Goal: Information Seeking & Learning: Learn about a topic

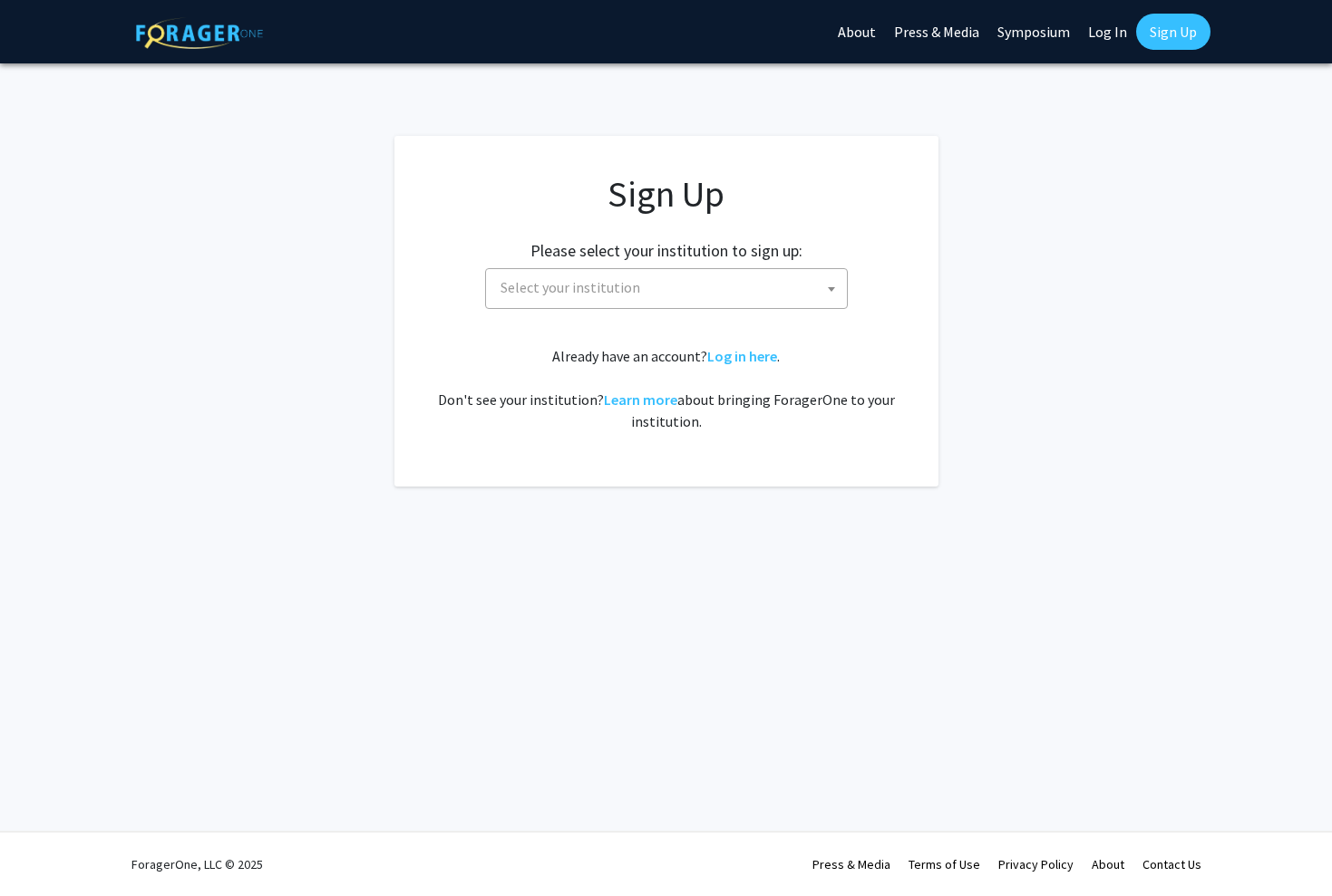
click at [806, 294] on span "Select your institution" at bounding box center [669, 288] width 354 height 38
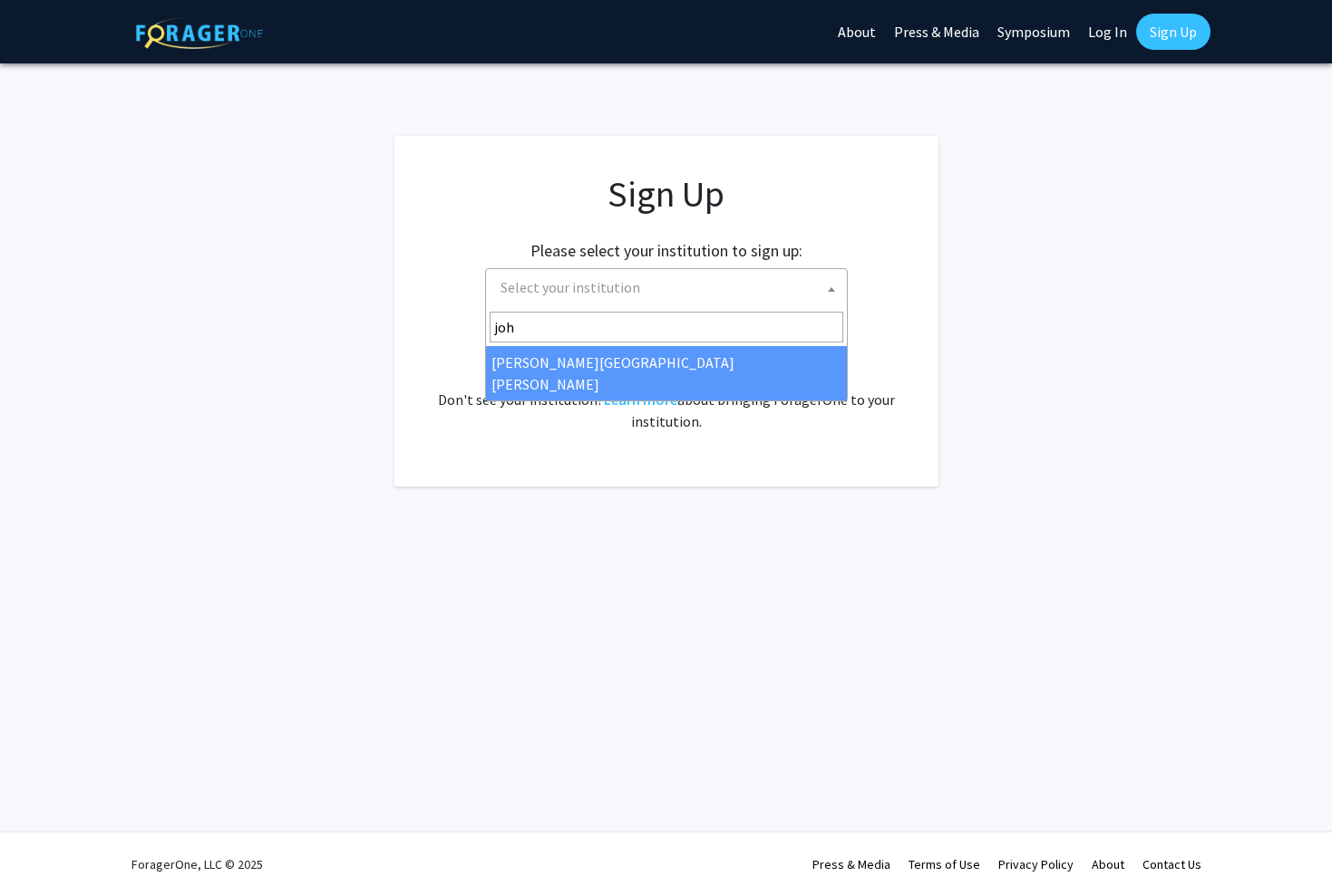
type input "[PERSON_NAME]"
select select "1"
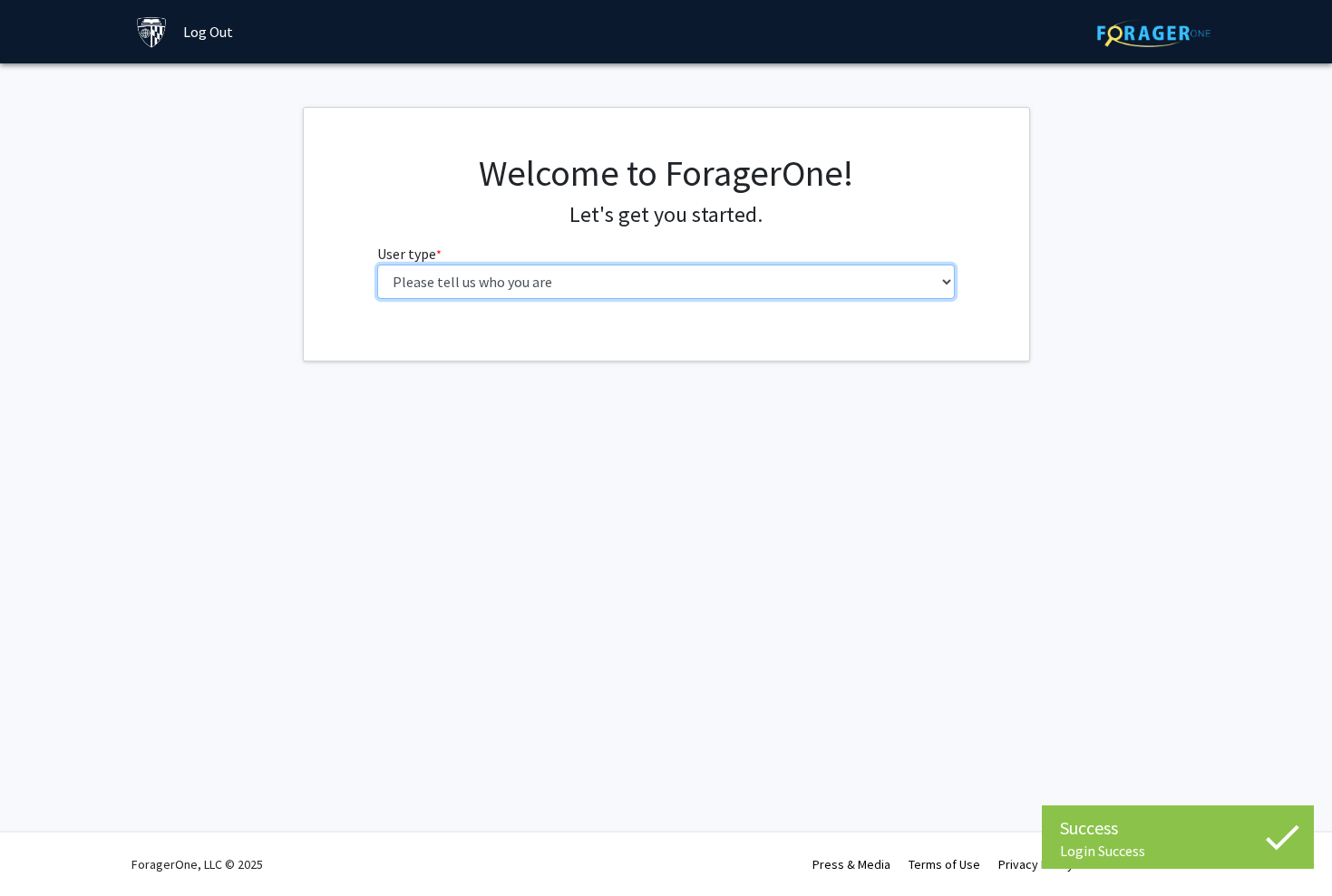
select select "2: masters"
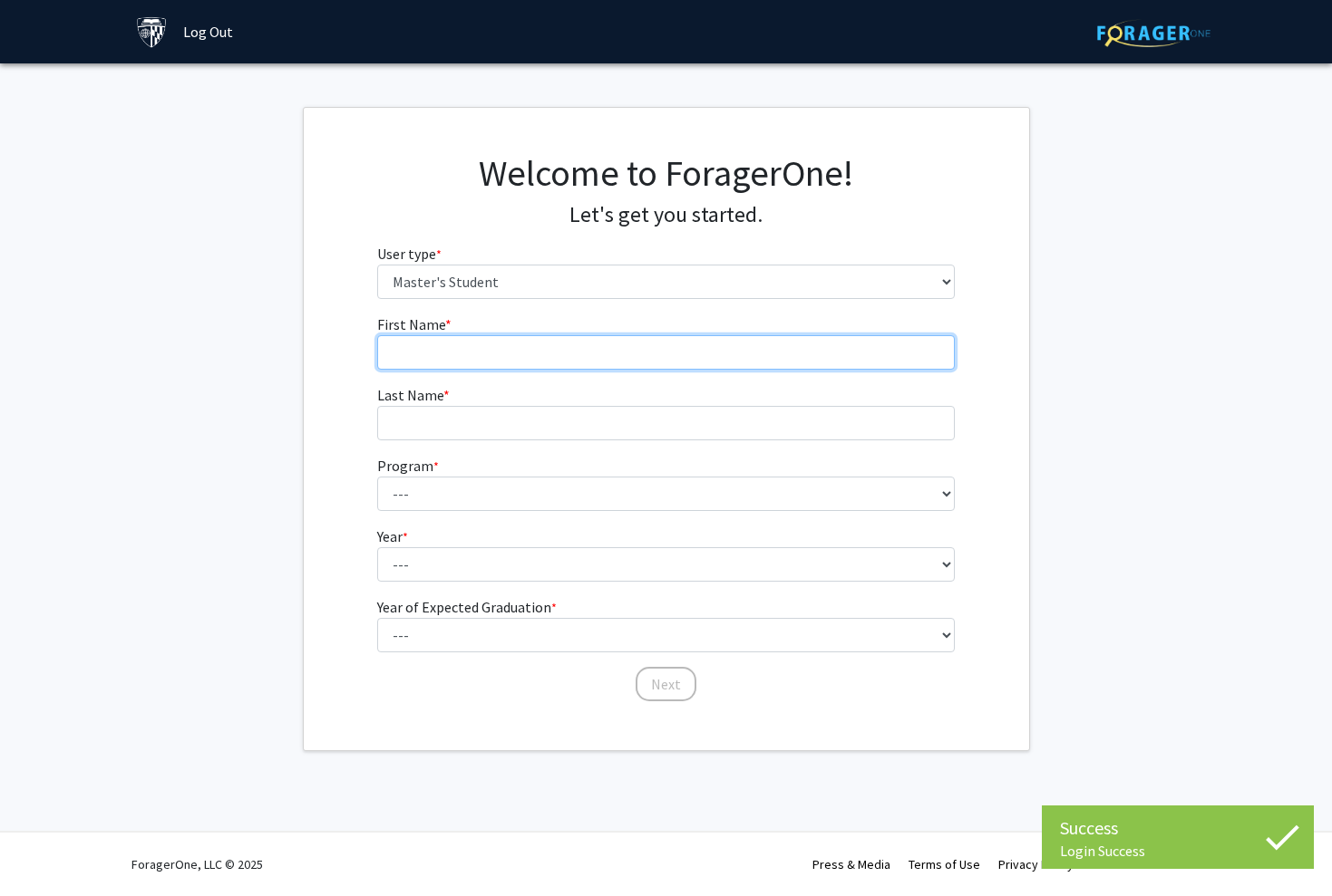
click at [743, 340] on input "First Name * required" at bounding box center [666, 352] width 577 height 35
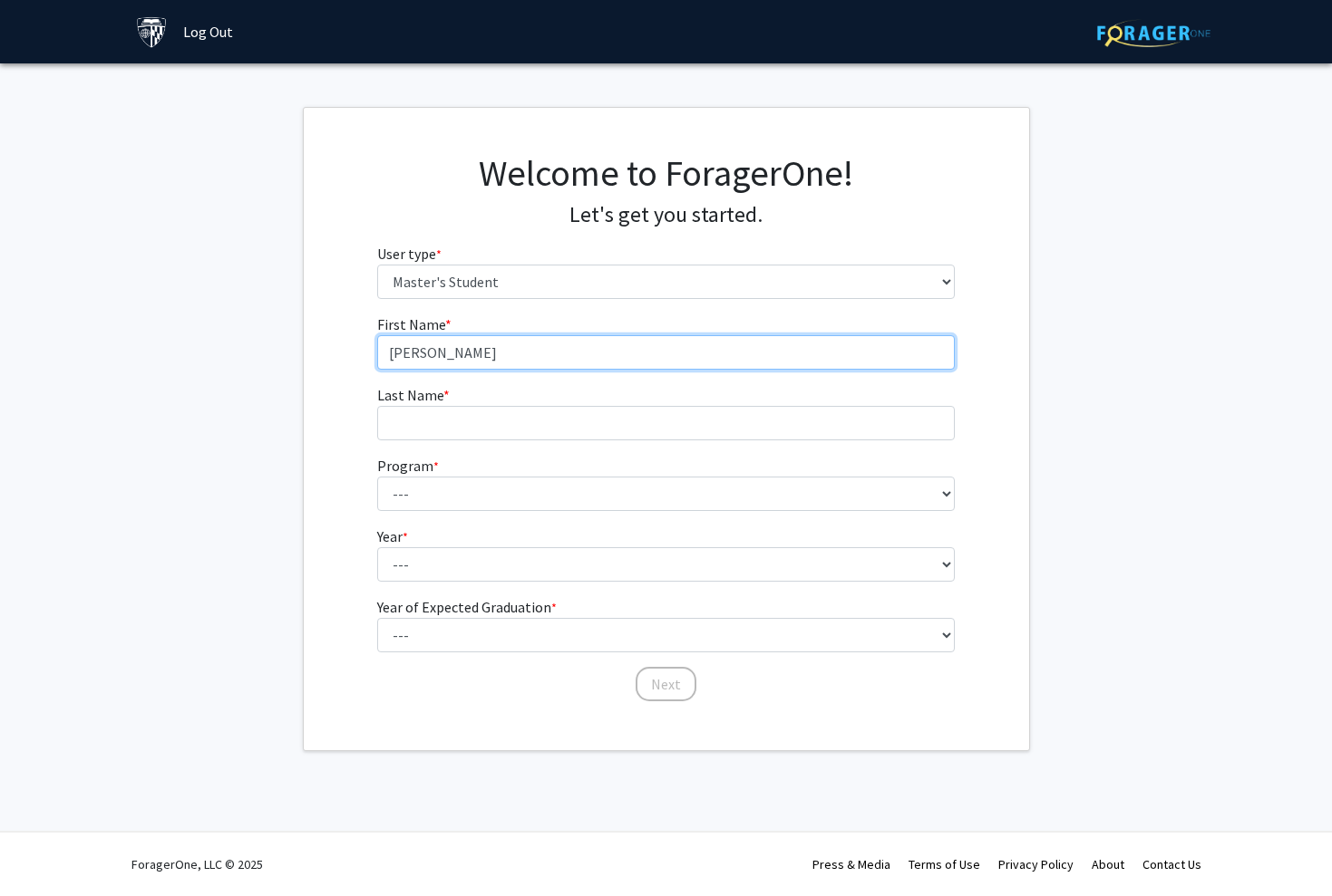
type input "Brianna"
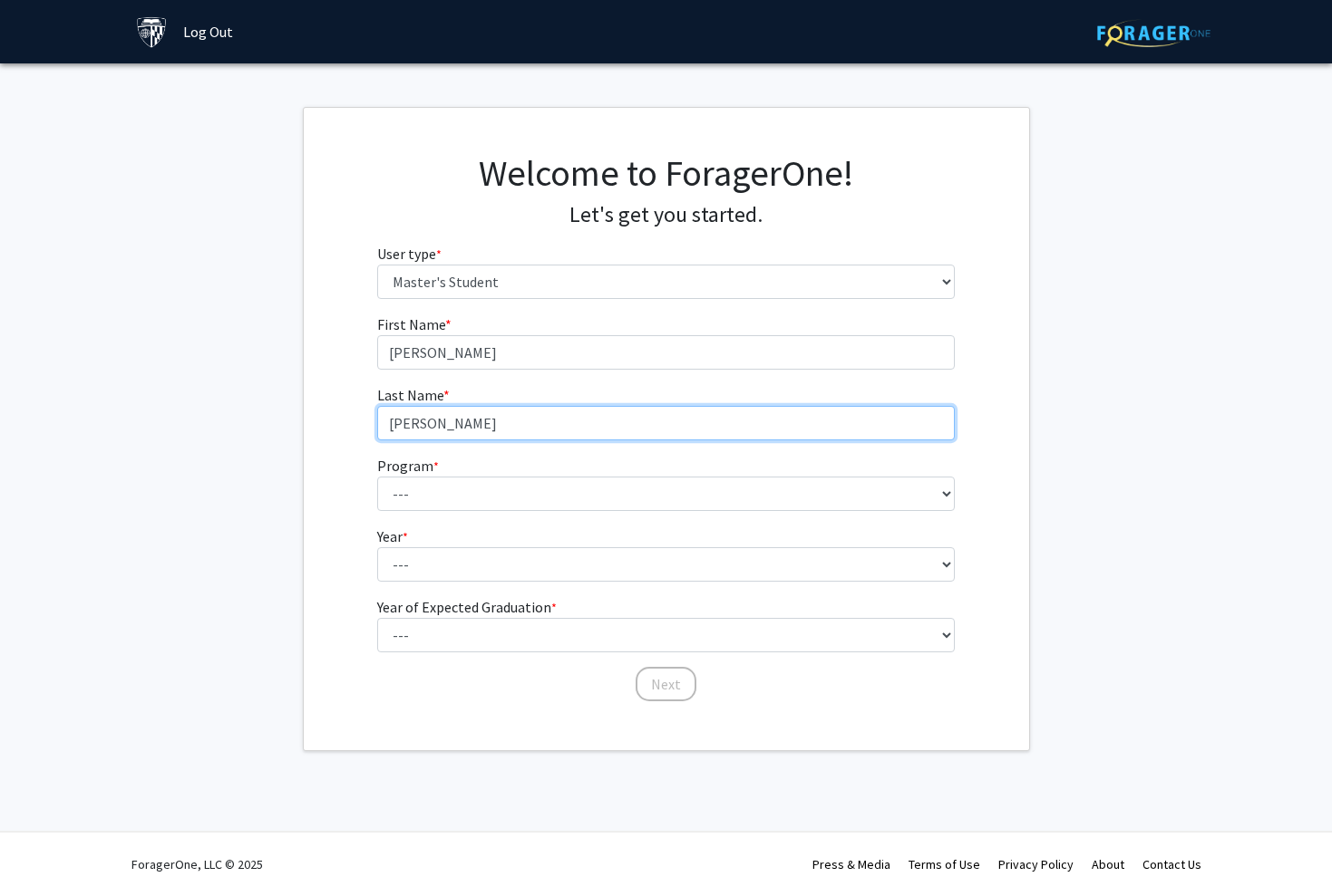
type input "Vaughn"
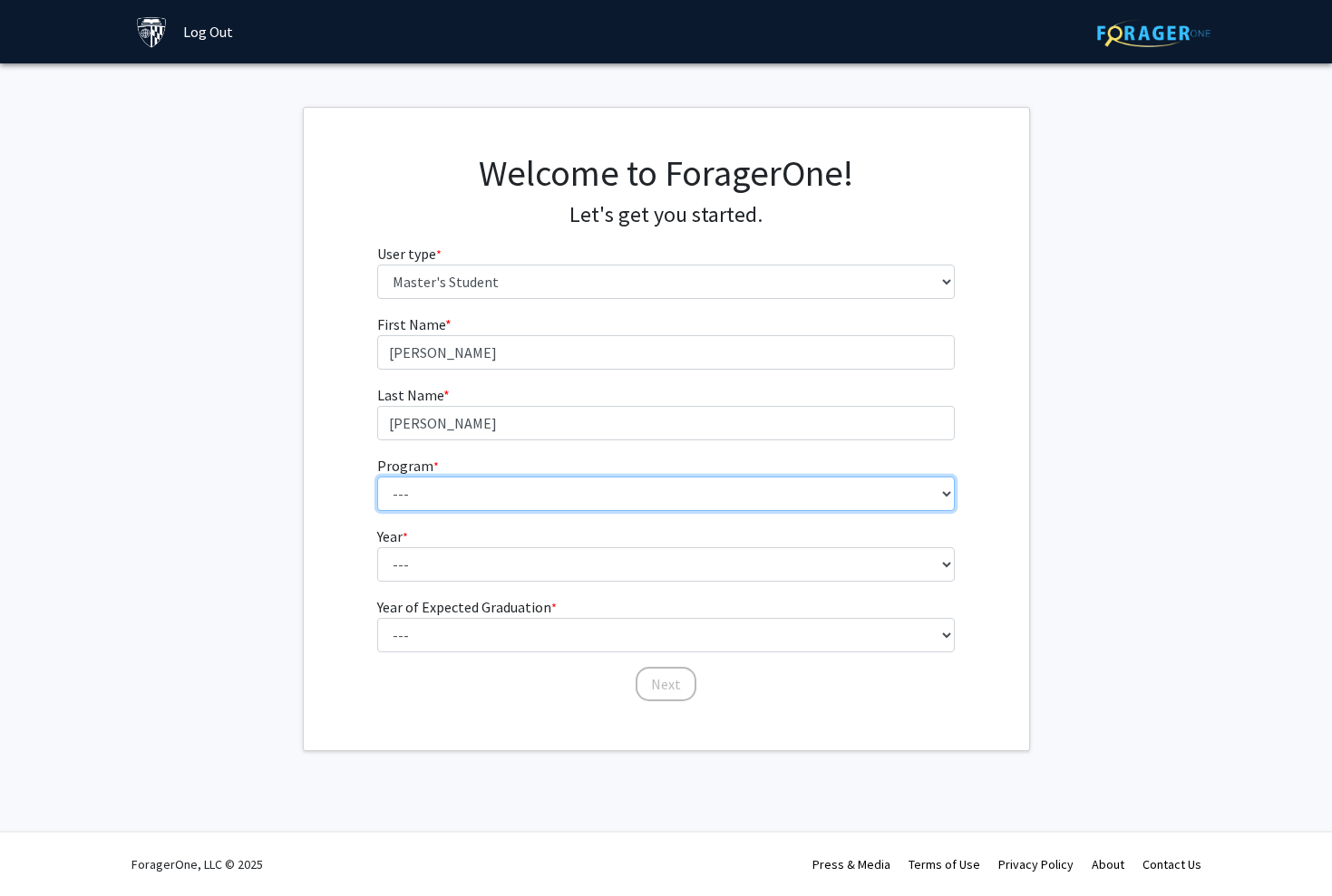
select select "143: 142"
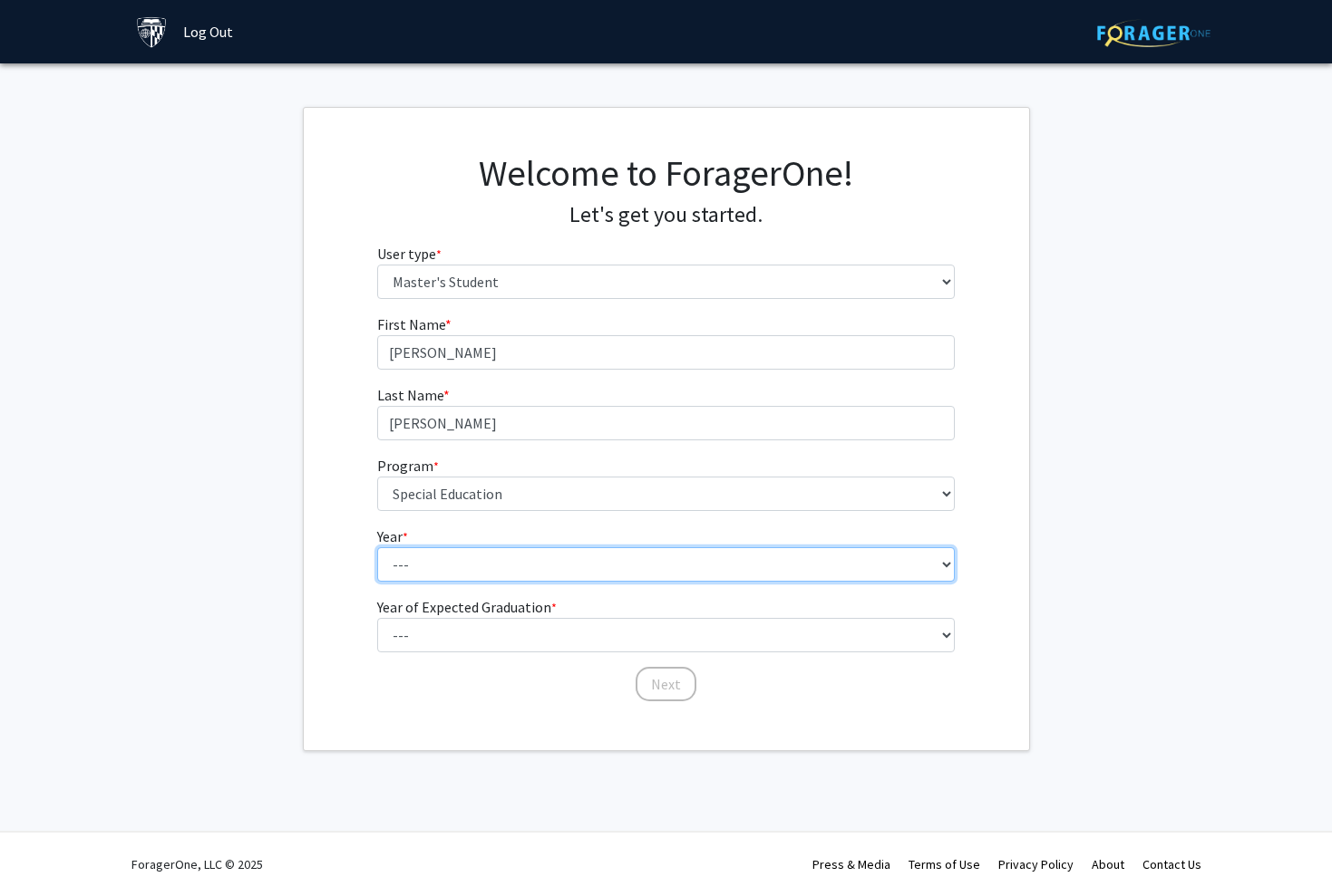
select select "1: first_year"
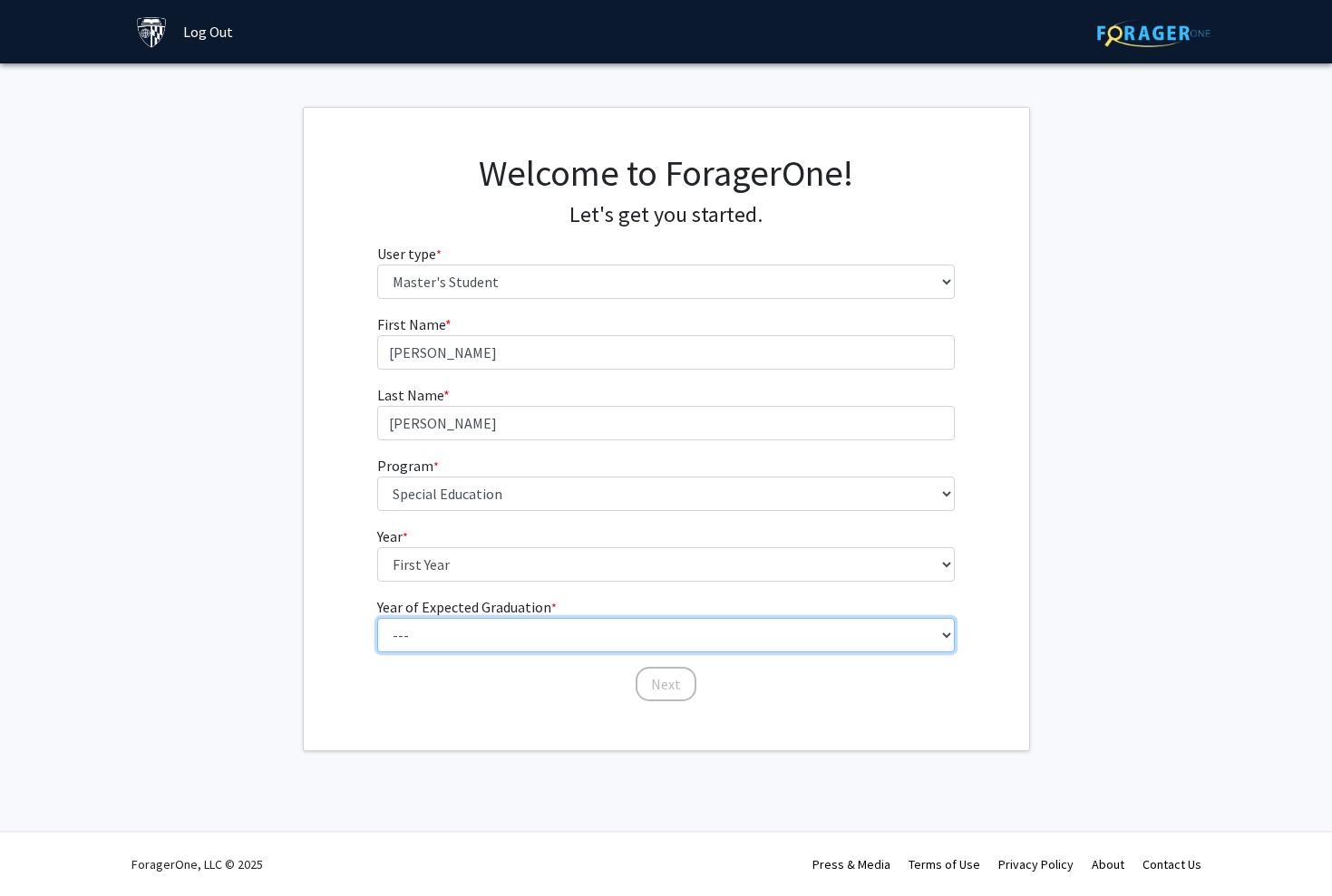
select select "3: 2027"
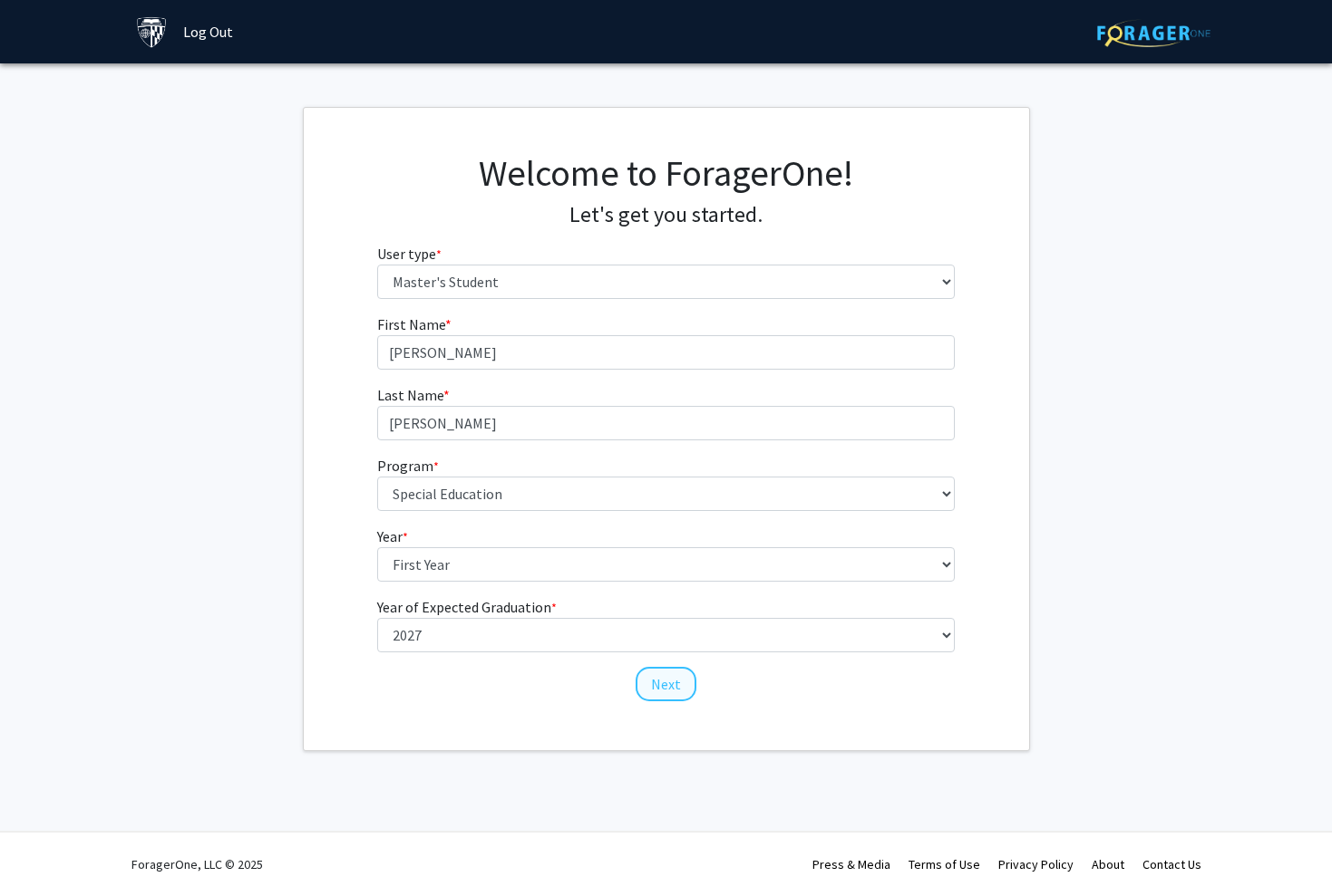
click at [666, 688] on button "Next" at bounding box center [666, 684] width 61 height 35
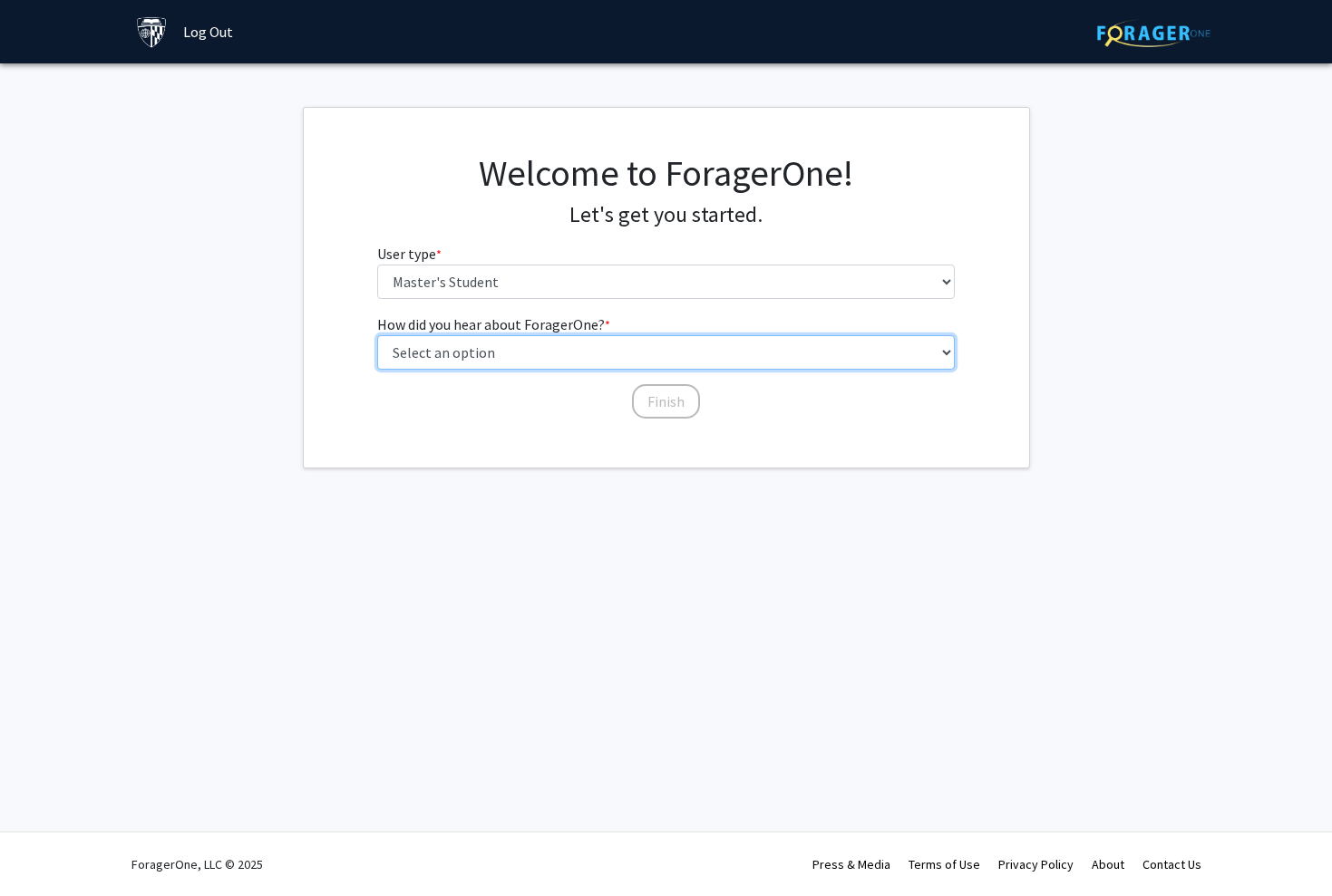
select select "3: university_website"
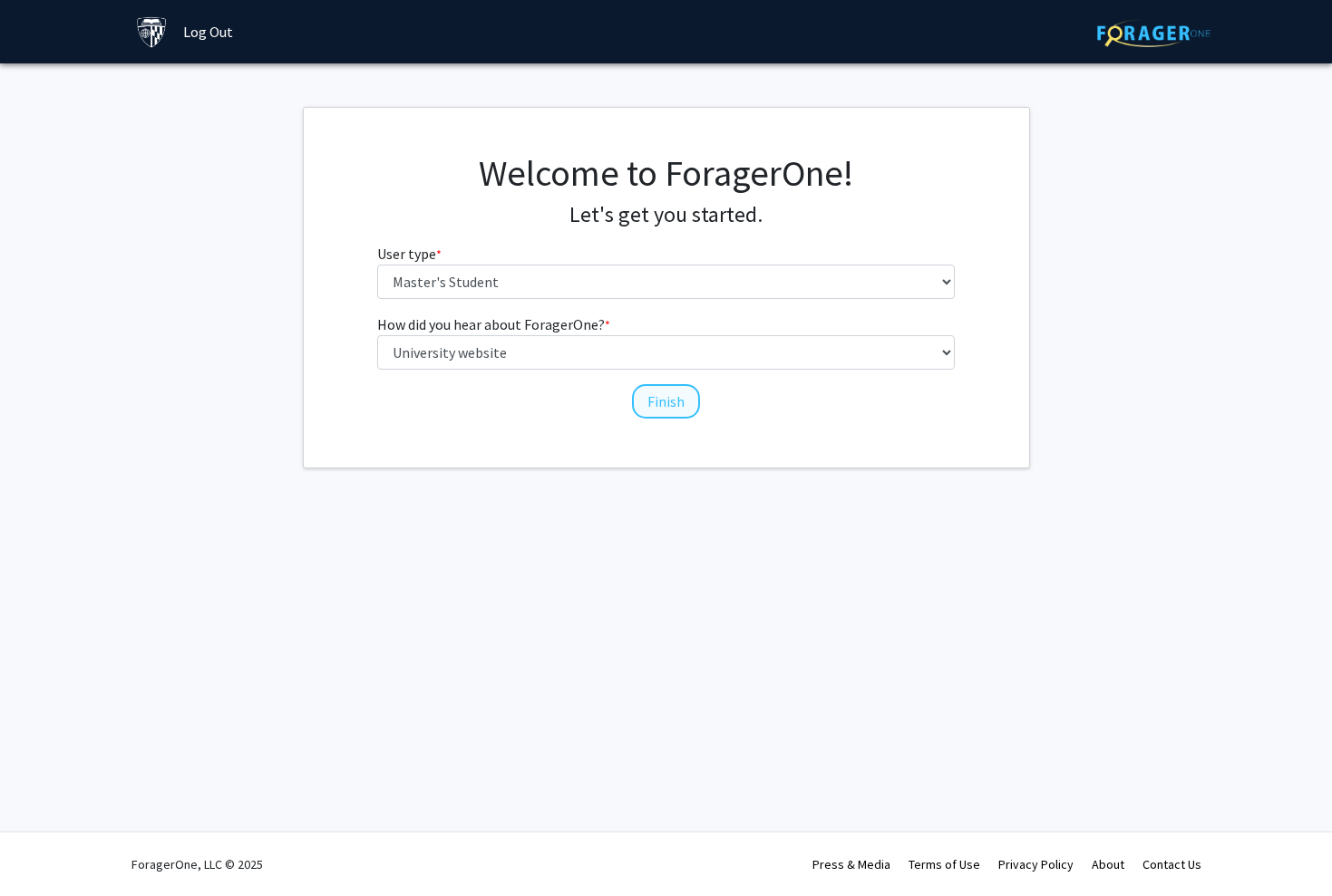
click at [654, 405] on button "Finish" at bounding box center [666, 401] width 68 height 35
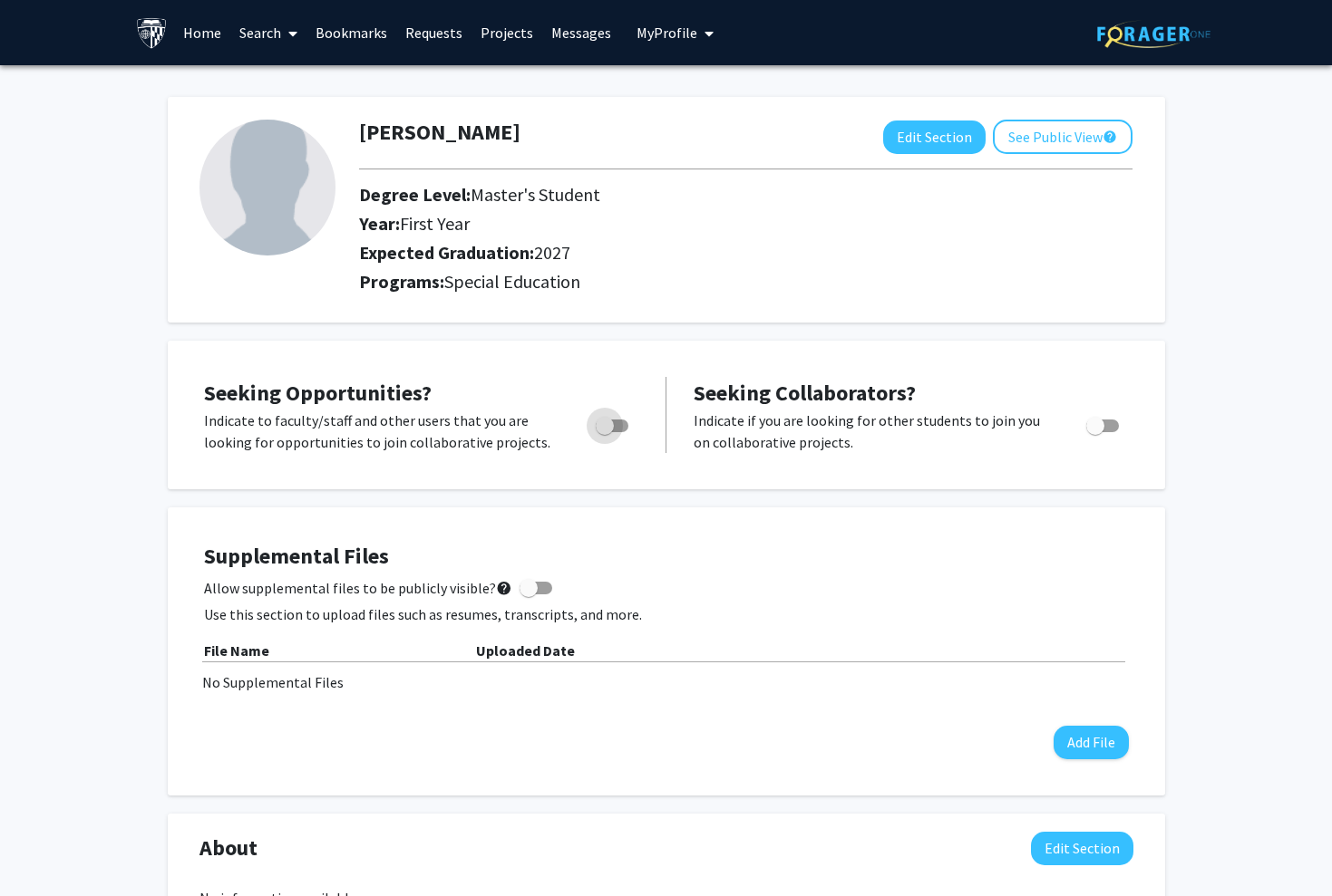
click at [614, 429] on span "Toggle" at bounding box center [611, 426] width 33 height 13
click at [605, 433] on input "Are you actively seeking opportunities?" at bounding box center [604, 433] width 1 height 1
checkbox input "true"
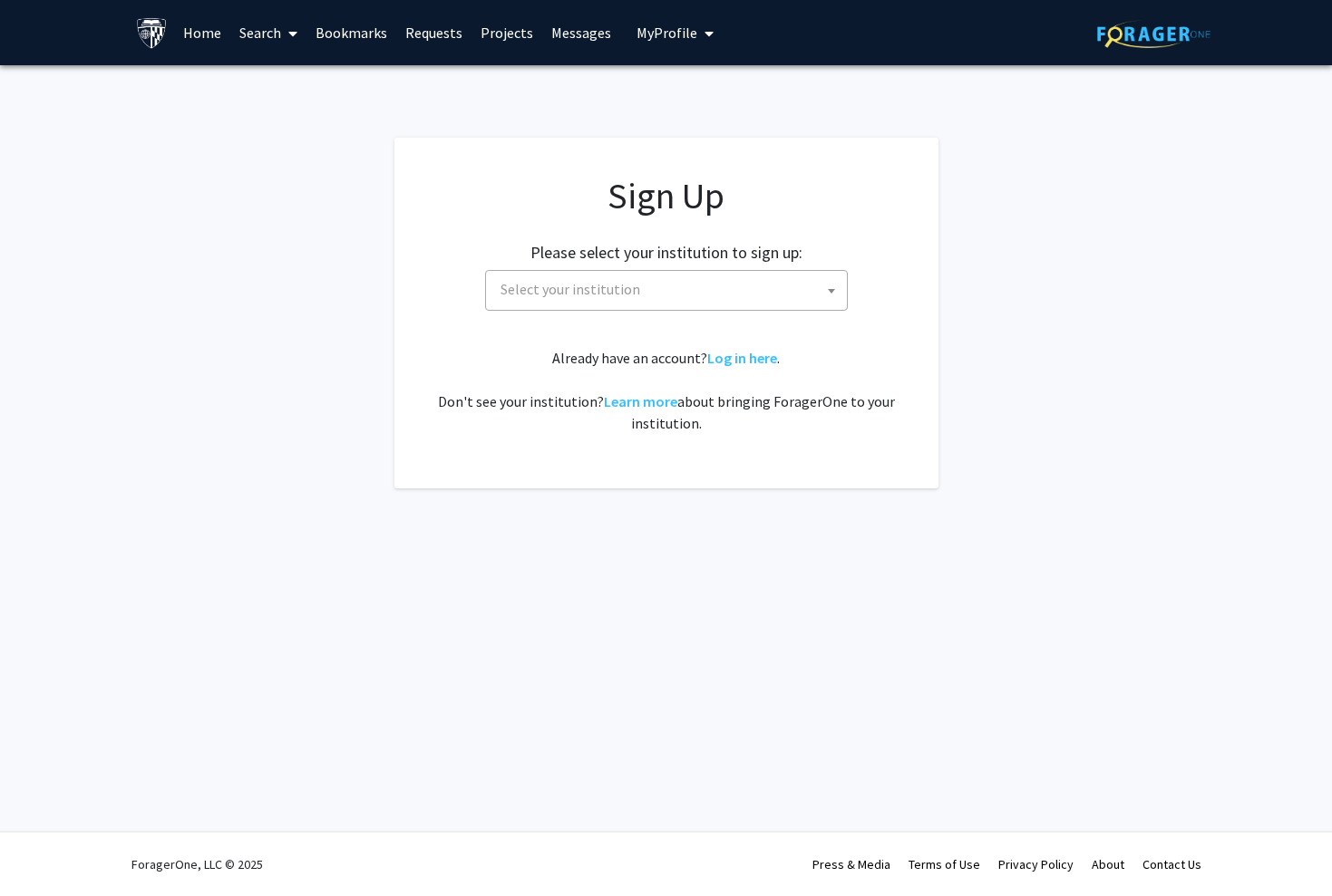
click at [680, 27] on span "My Profile" at bounding box center [666, 32] width 61 height 18
click at [742, 356] on link "Log in here" at bounding box center [742, 357] width 69 height 18
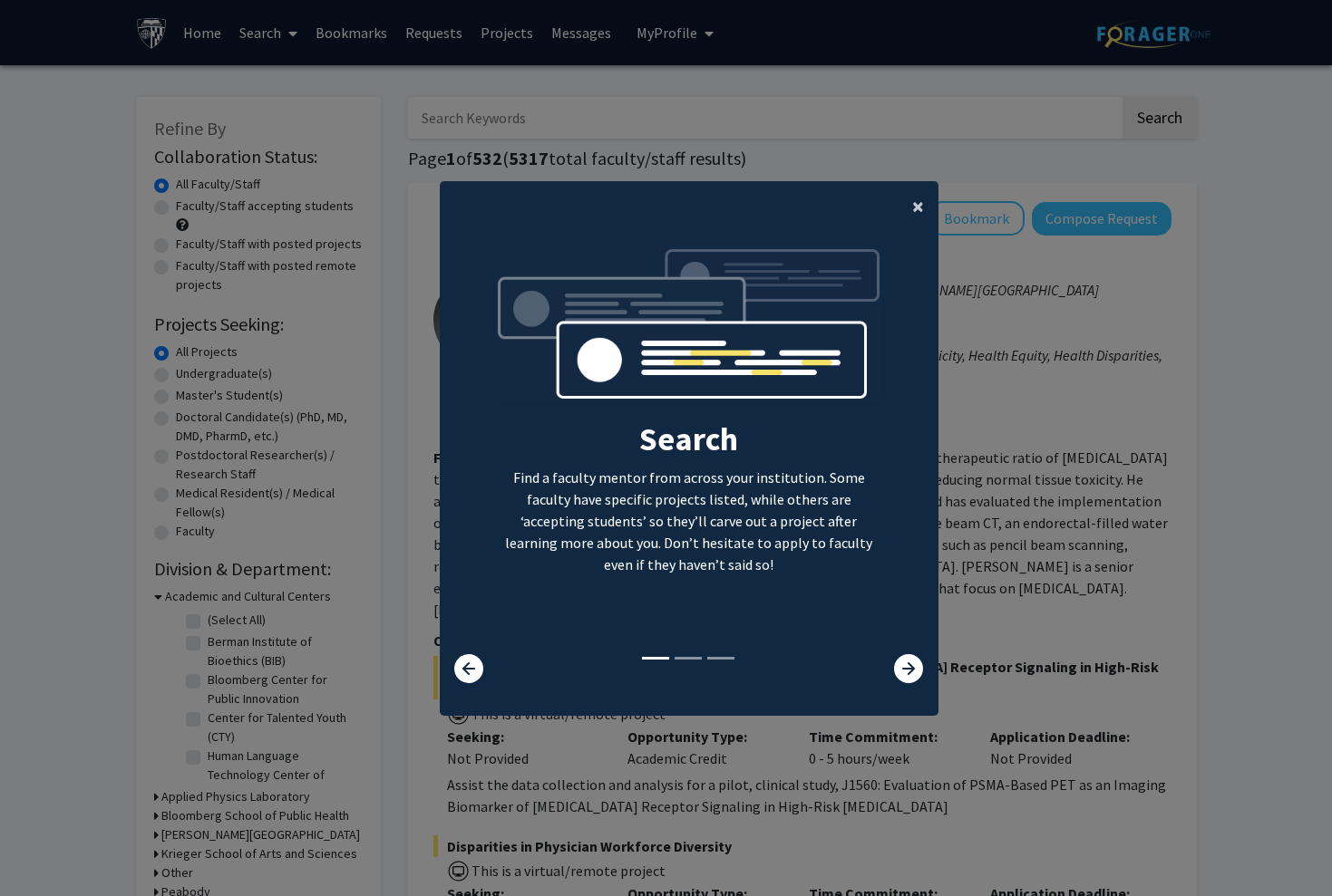
click at [913, 192] on span "×" at bounding box center [917, 206] width 12 height 28
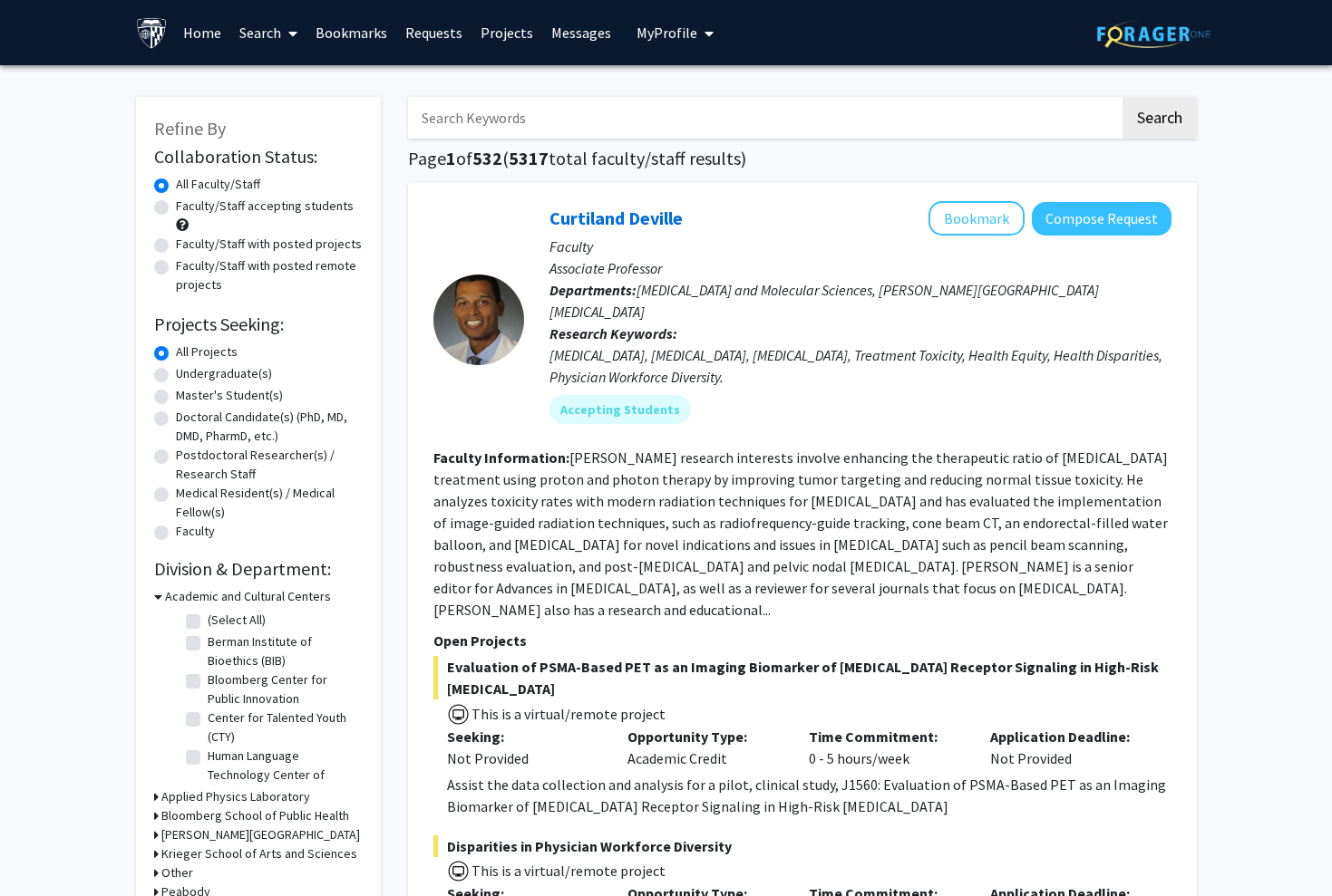
click at [176, 210] on label "Faculty/Staff accepting students" at bounding box center [264, 206] width 177 height 19
click at [176, 208] on input "Faculty/Staff accepting students" at bounding box center [181, 203] width 12 height 12
radio input "true"
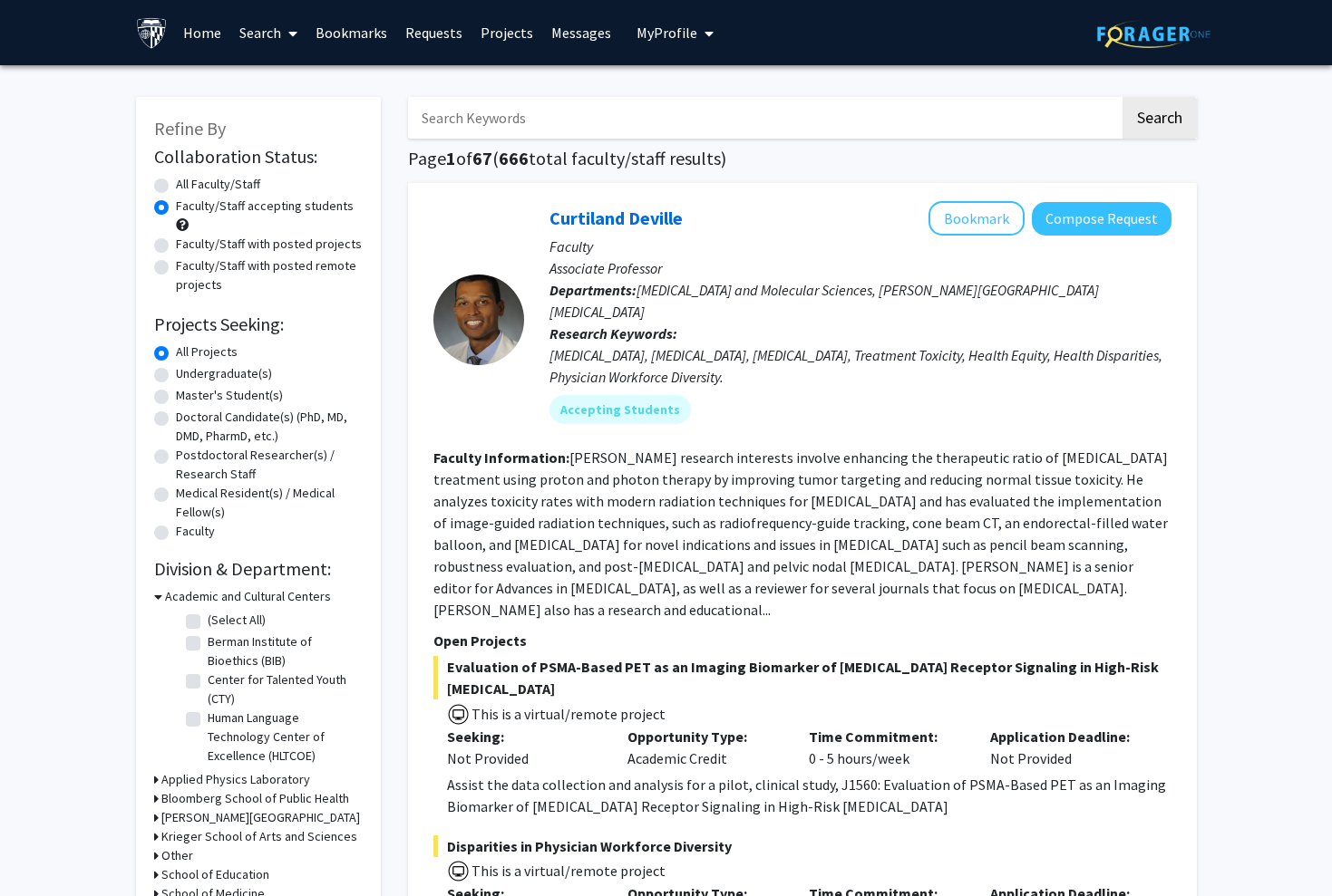
click at [176, 401] on label "Master's Student(s)" at bounding box center [229, 395] width 107 height 19
click at [176, 398] on input "Master's Student(s)" at bounding box center [181, 391] width 12 height 12
radio input "true"
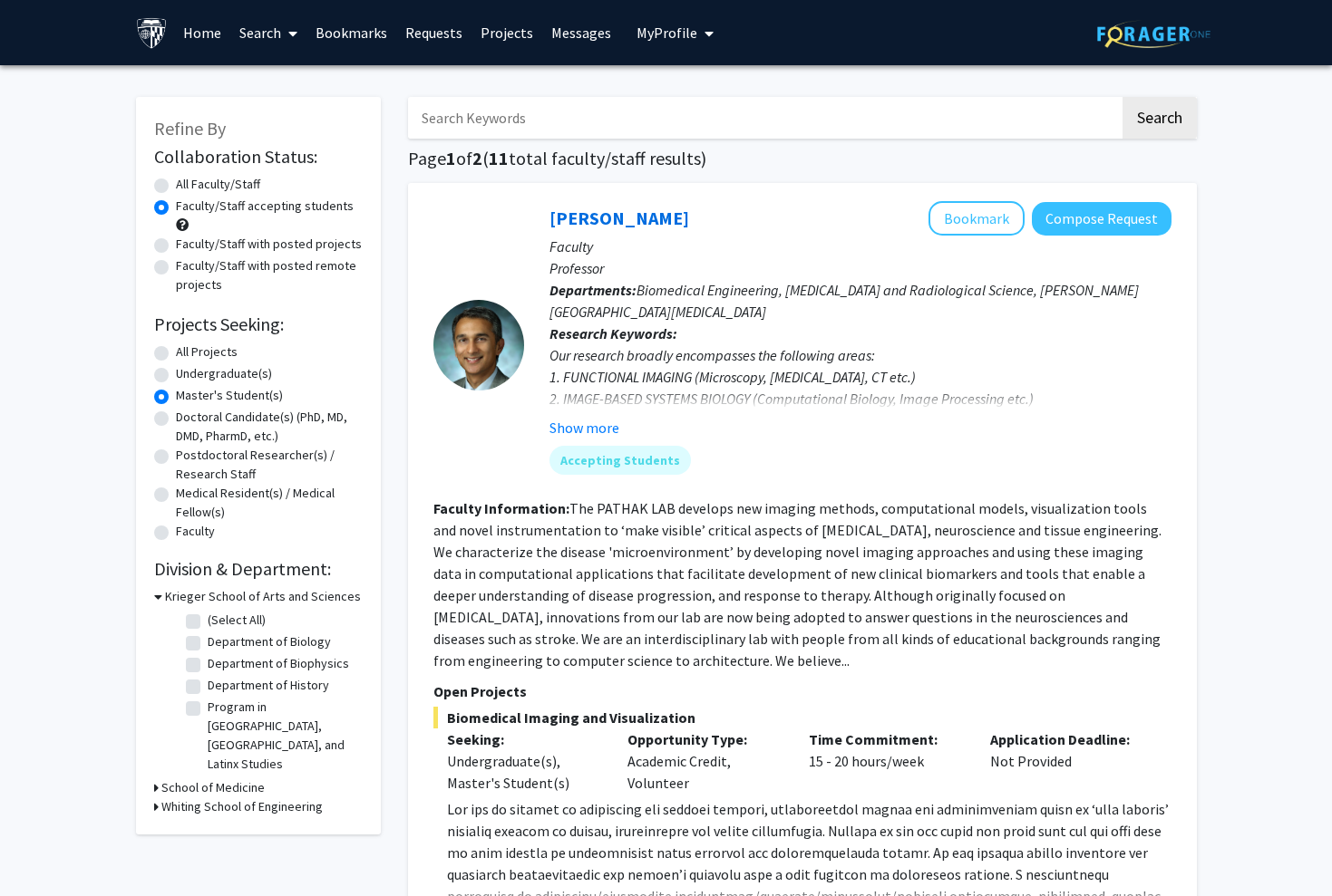
click at [245, 401] on label "Master's Student(s)" at bounding box center [229, 395] width 107 height 19
click at [188, 398] on input "Master's Student(s)" at bounding box center [181, 391] width 12 height 12
click at [176, 357] on label "All Projects" at bounding box center [207, 352] width 62 height 19
click at [176, 355] on input "All Projects" at bounding box center [181, 348] width 12 height 12
radio input "true"
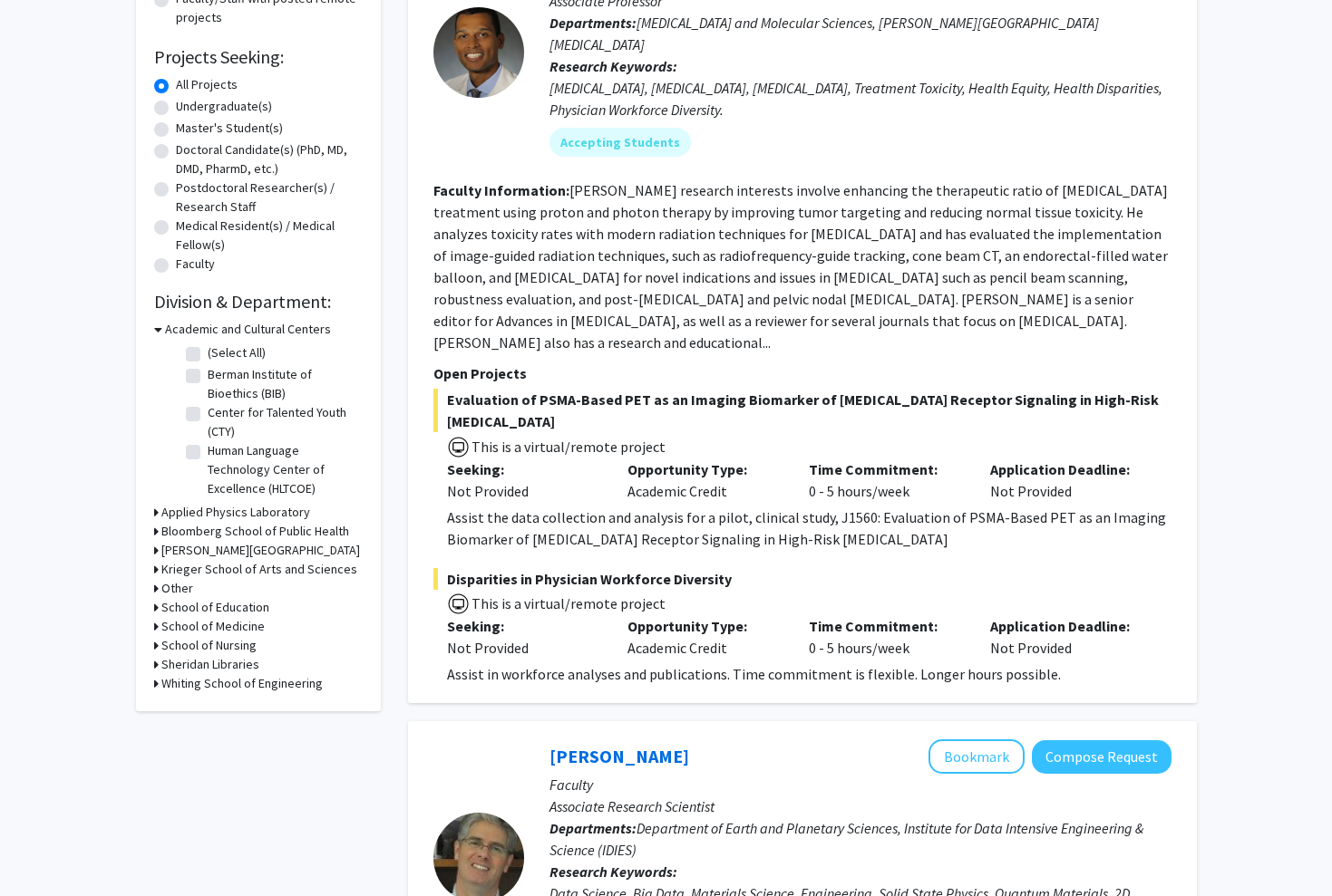
scroll to position [277, 0]
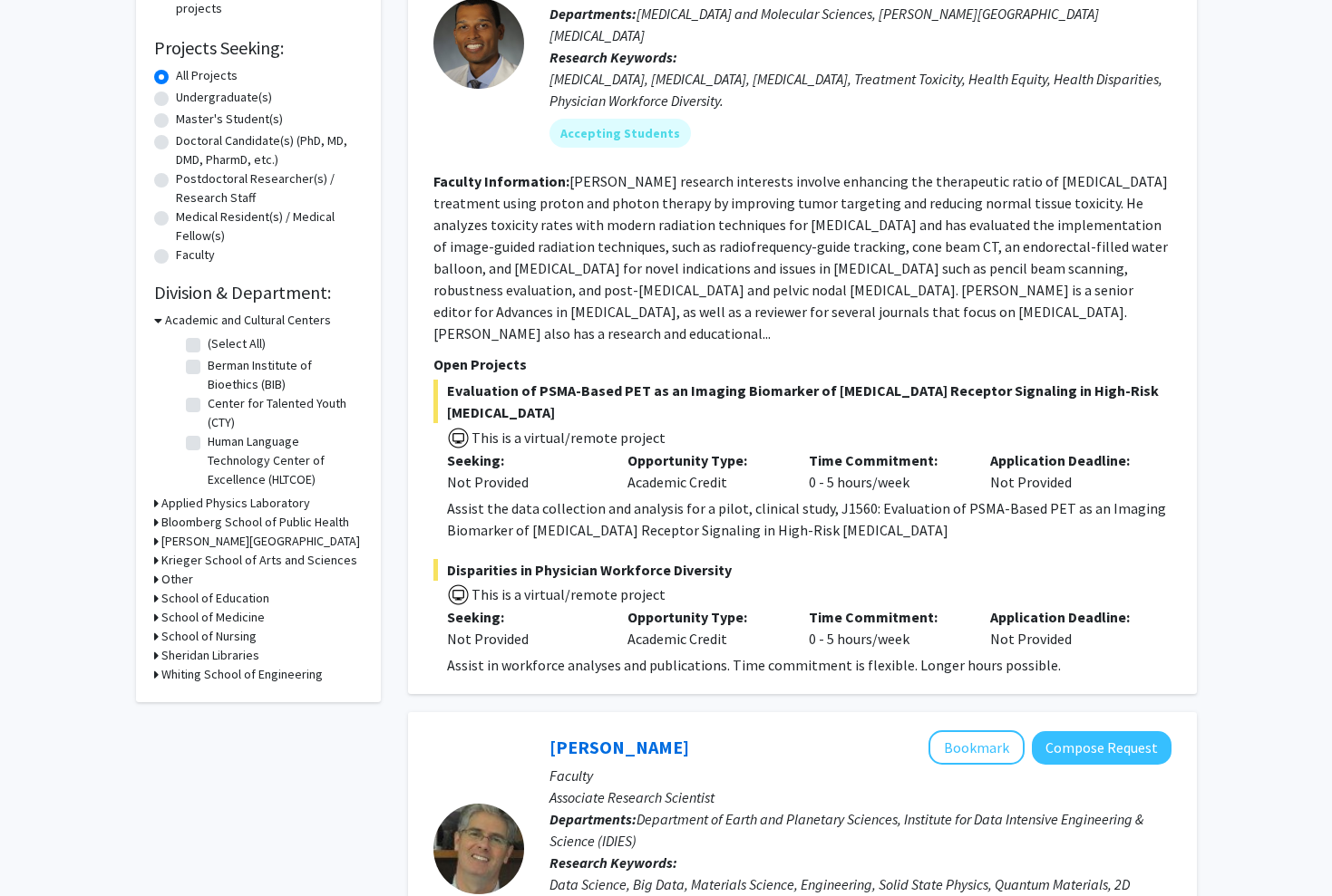
click at [227, 600] on h3 "School of Education" at bounding box center [215, 599] width 108 height 19
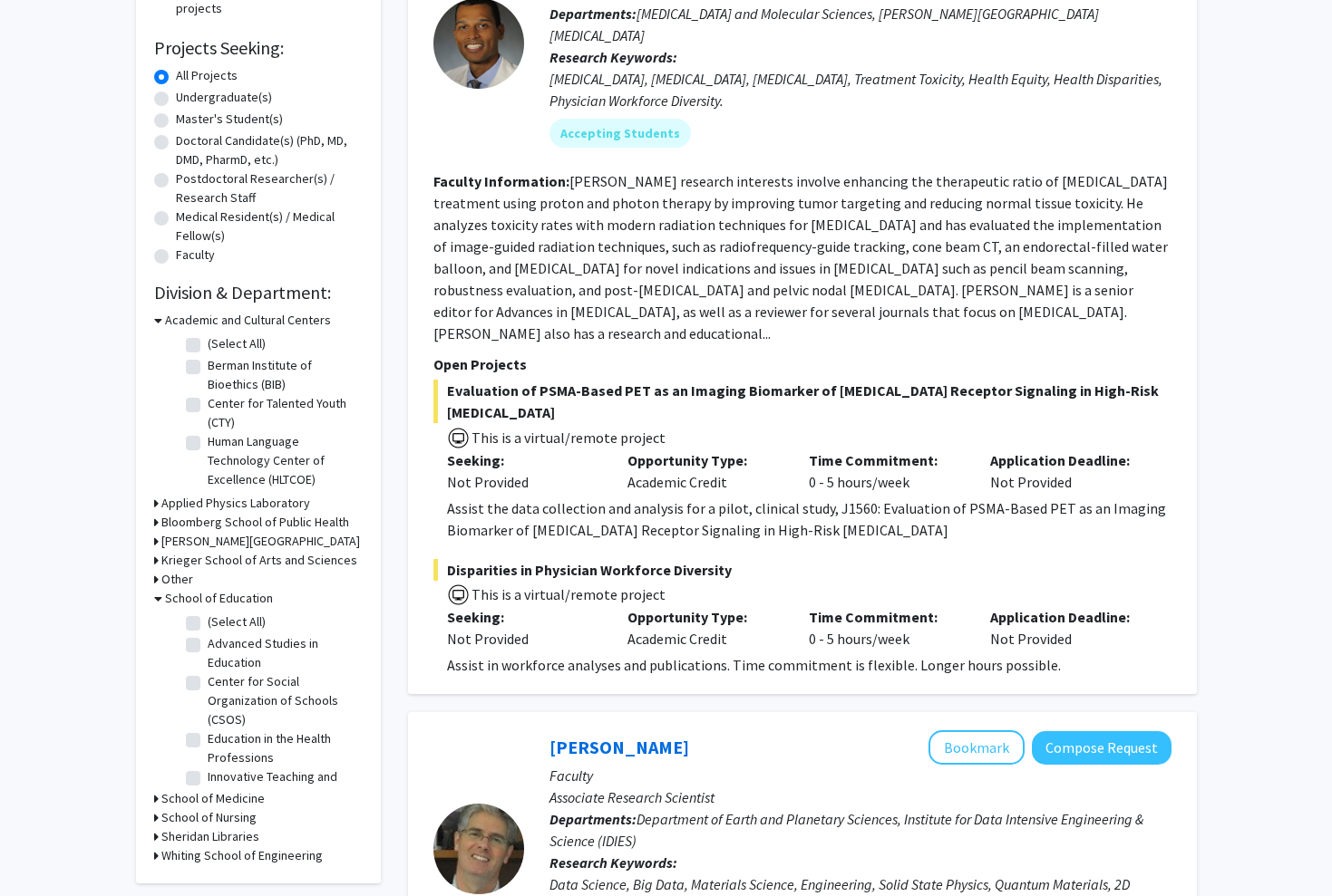
click at [207, 626] on label "(Select All)" at bounding box center [237, 622] width 58 height 19
click at [207, 624] on input "(Select All)" at bounding box center [213, 618] width 12 height 12
checkbox input "true"
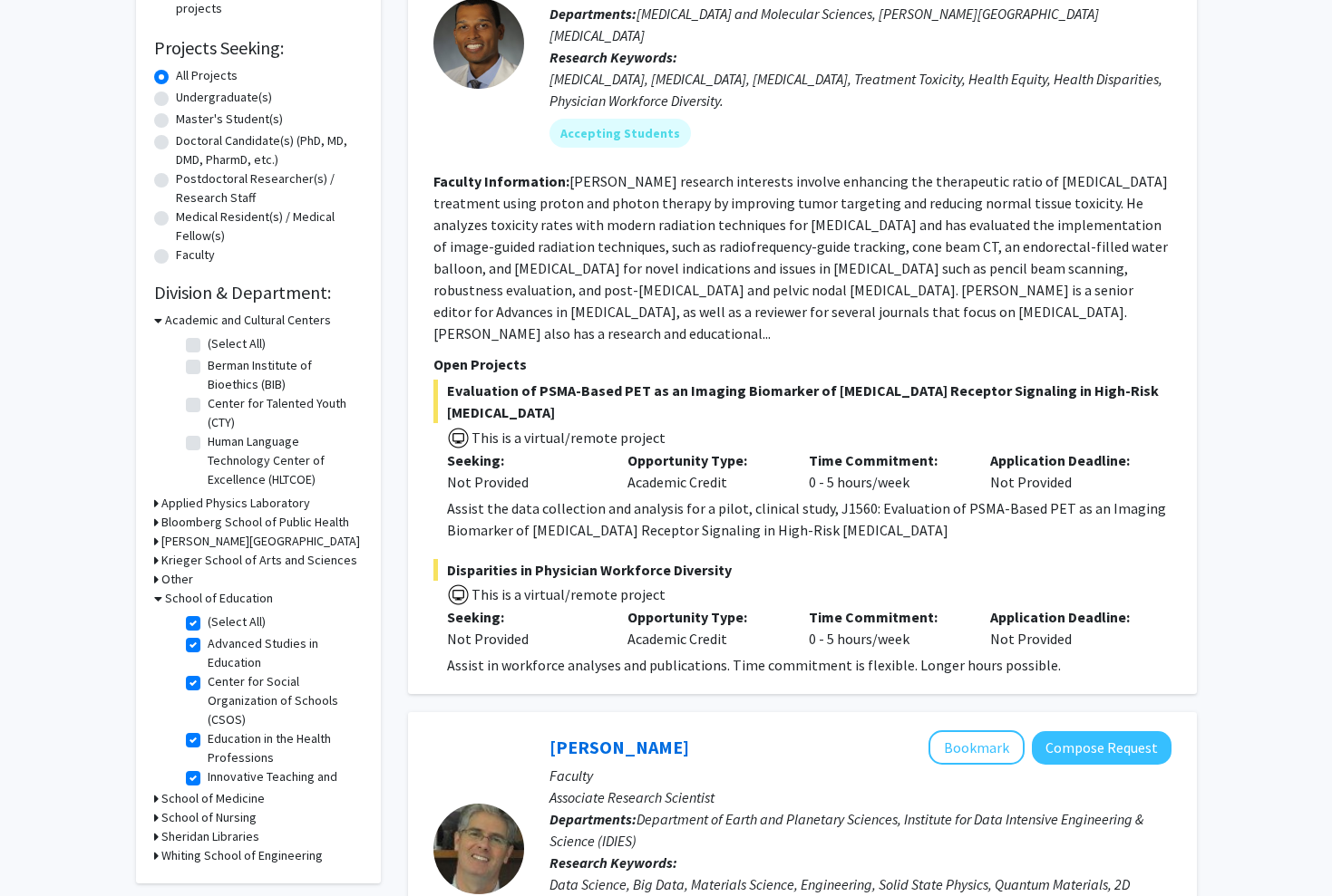
checkbox input "true"
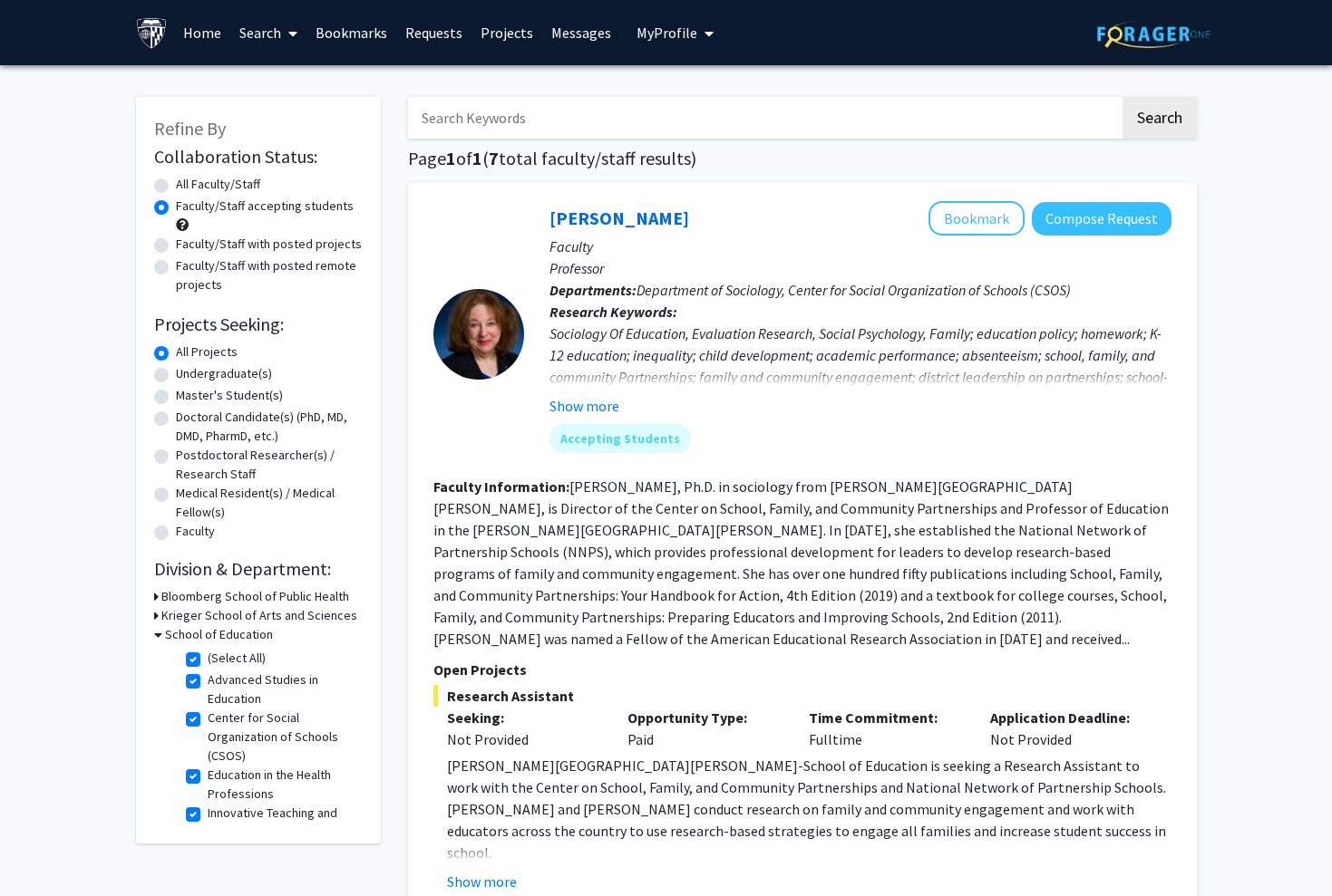
click at [191, 186] on label "All Faculty/Staff" at bounding box center [218, 184] width 84 height 19
click at [188, 186] on input "All Faculty/Staff" at bounding box center [181, 180] width 12 height 12
radio input "true"
